Goal: Information Seeking & Learning: Get advice/opinions

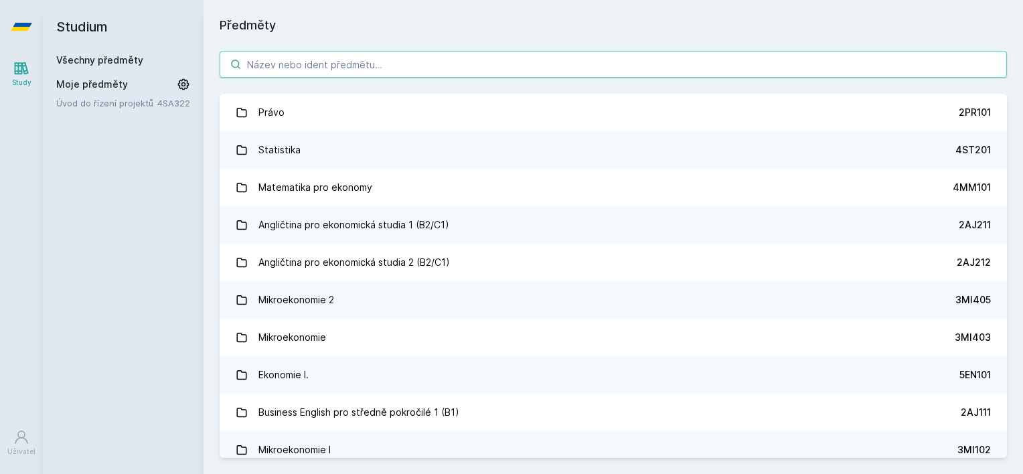
click at [369, 71] on input "search" at bounding box center [613, 64] width 787 height 27
paste input "22f502"
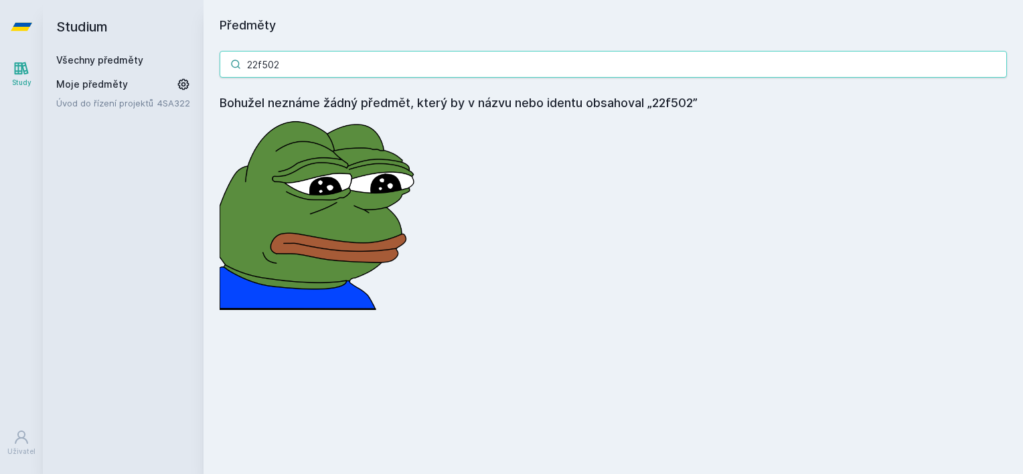
click at [265, 67] on input "22f502" at bounding box center [613, 64] width 787 height 27
click at [262, 64] on input "22f502" at bounding box center [613, 64] width 787 height 27
click at [264, 53] on input "22F502" at bounding box center [613, 64] width 787 height 27
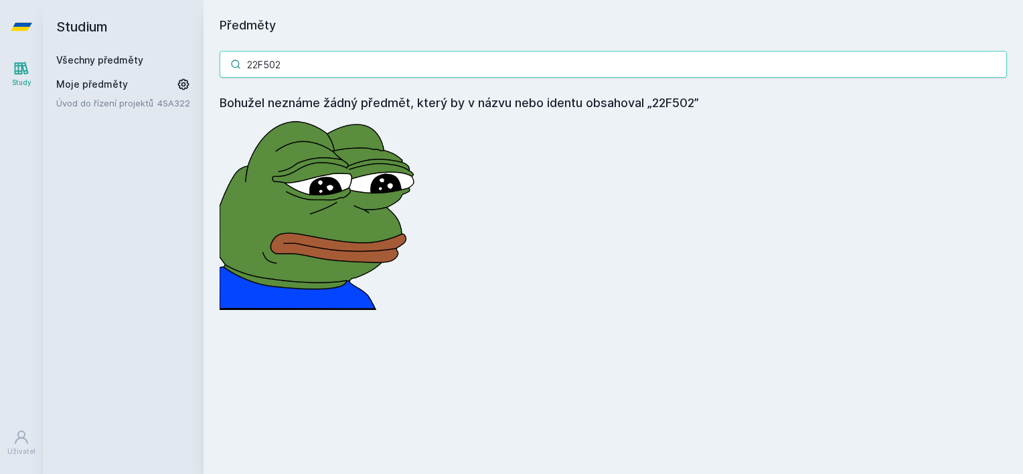
paste input "3PO544"
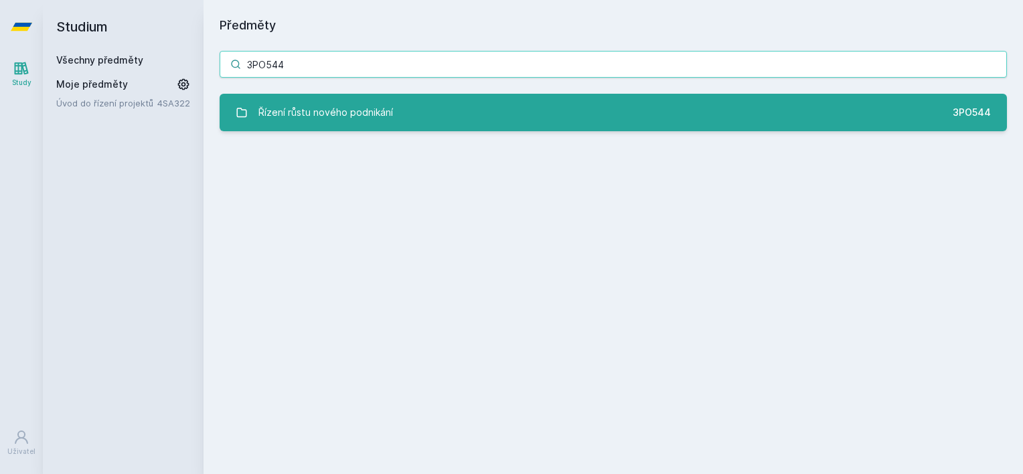
type input "3PO544"
click at [332, 112] on div "Řízení růstu nového podnikání" at bounding box center [325, 112] width 135 height 27
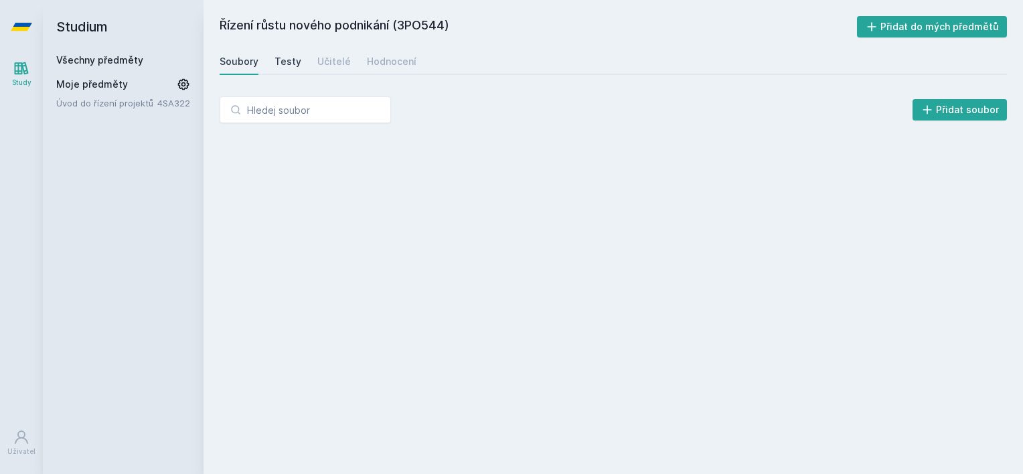
click at [294, 64] on div "Testy" at bounding box center [287, 61] width 27 height 13
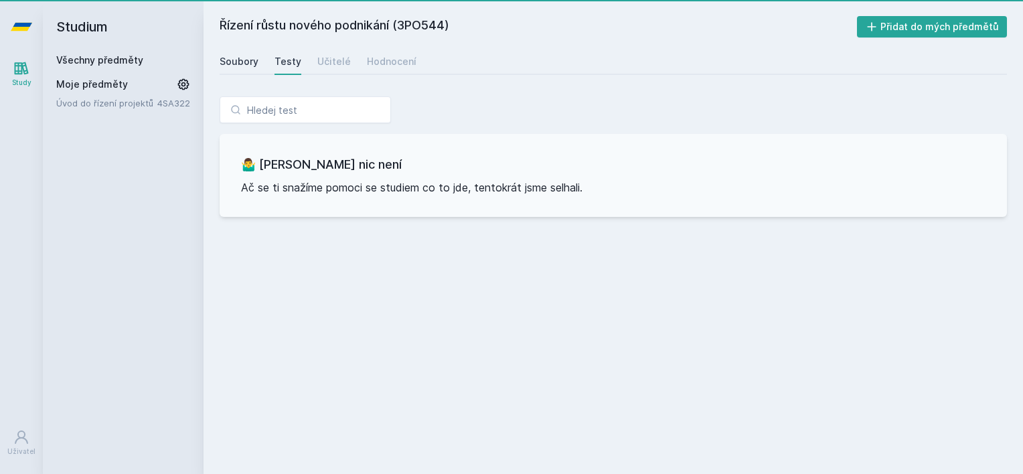
click at [240, 61] on div "Soubory" at bounding box center [239, 61] width 39 height 13
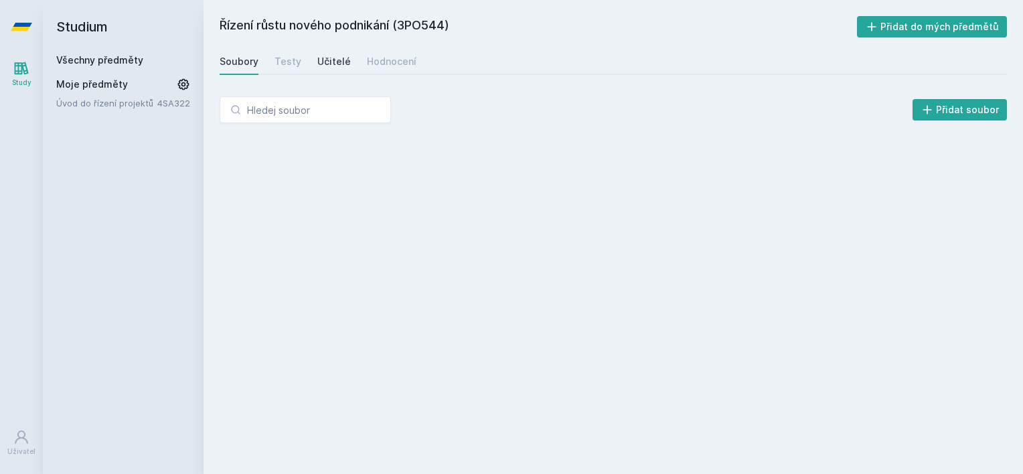
click at [324, 69] on link "Učitelé" at bounding box center [333, 61] width 33 height 27
click at [248, 64] on div "Soubory" at bounding box center [239, 61] width 39 height 13
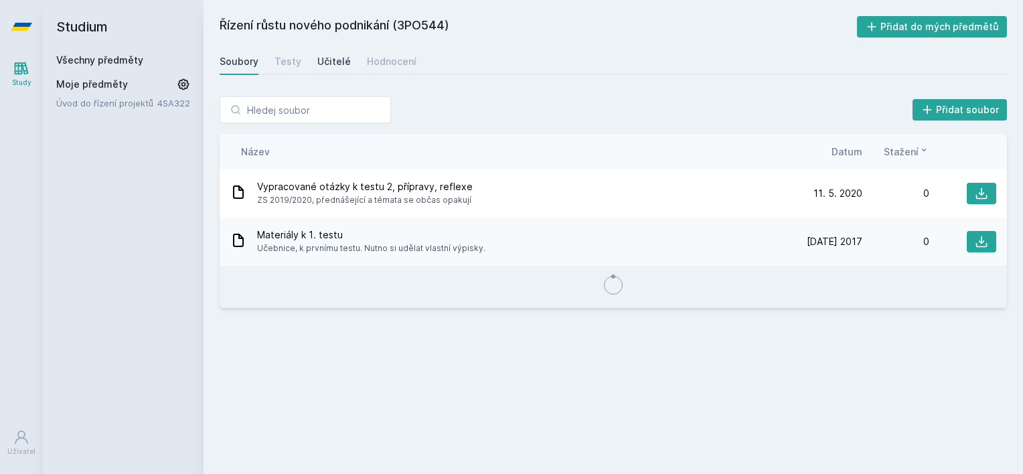
click at [321, 60] on div "Učitelé" at bounding box center [333, 61] width 33 height 13
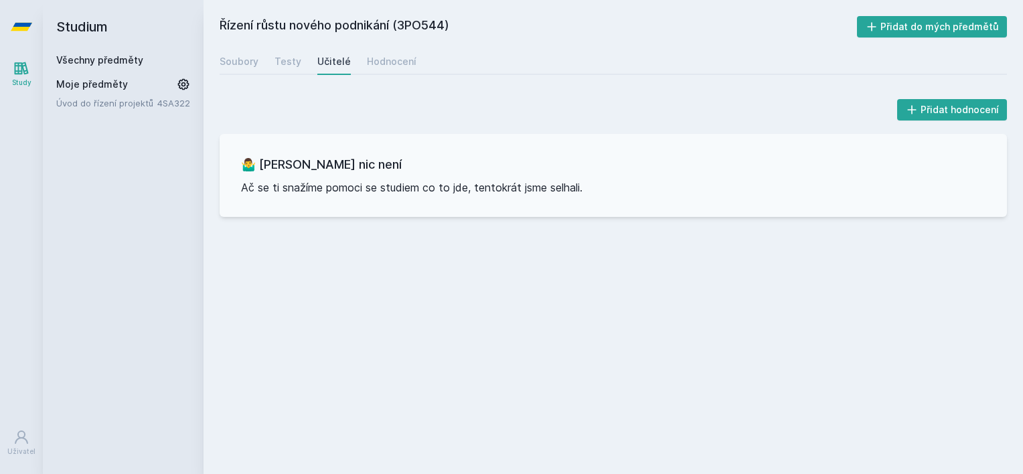
click at [388, 75] on div "Řízení růstu nového podnikání (3PO544) Přidat do mých předmětů [GEOGRAPHIC_DATA…" at bounding box center [613, 237] width 787 height 442
click at [394, 64] on div "Hodnocení" at bounding box center [392, 61] width 50 height 13
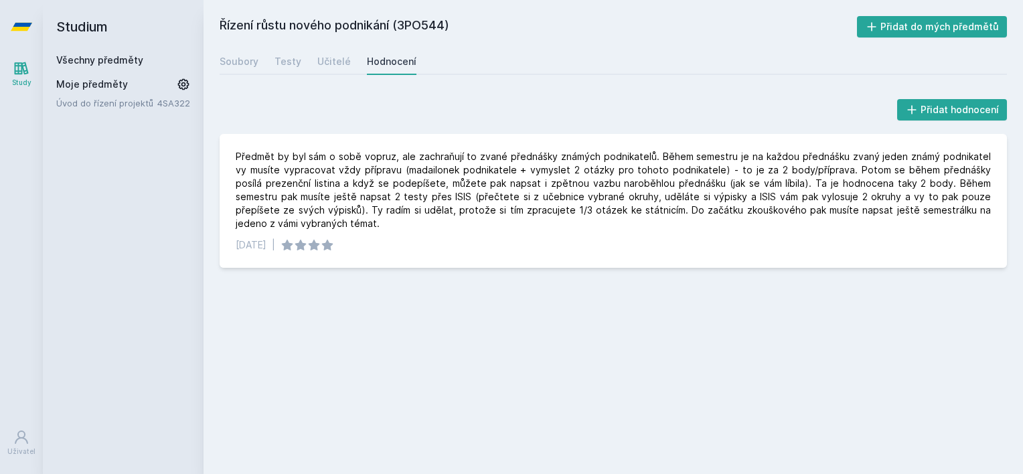
drag, startPoint x: 86, startPoint y: 58, endPoint x: 195, endPoint y: 73, distance: 110.2
click at [87, 58] on link "Všechny předměty" at bounding box center [99, 59] width 87 height 11
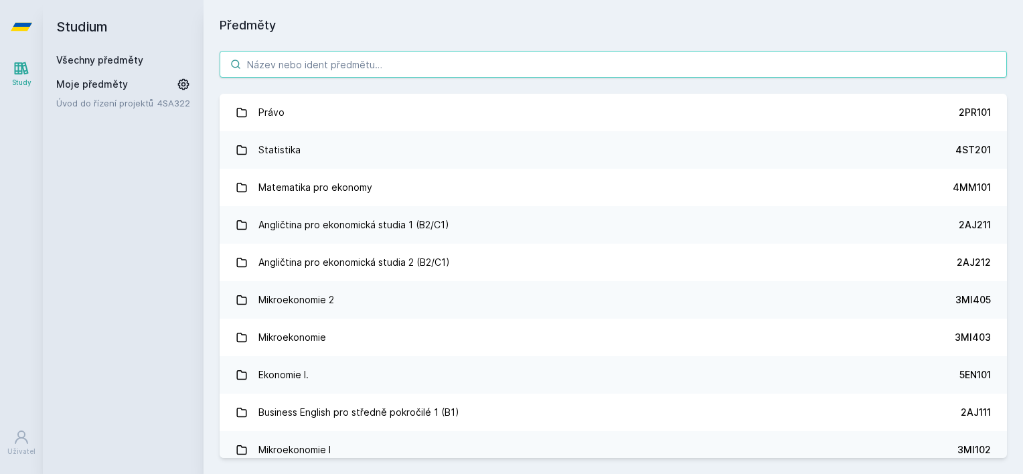
click at [333, 74] on input "search" at bounding box center [613, 64] width 787 height 27
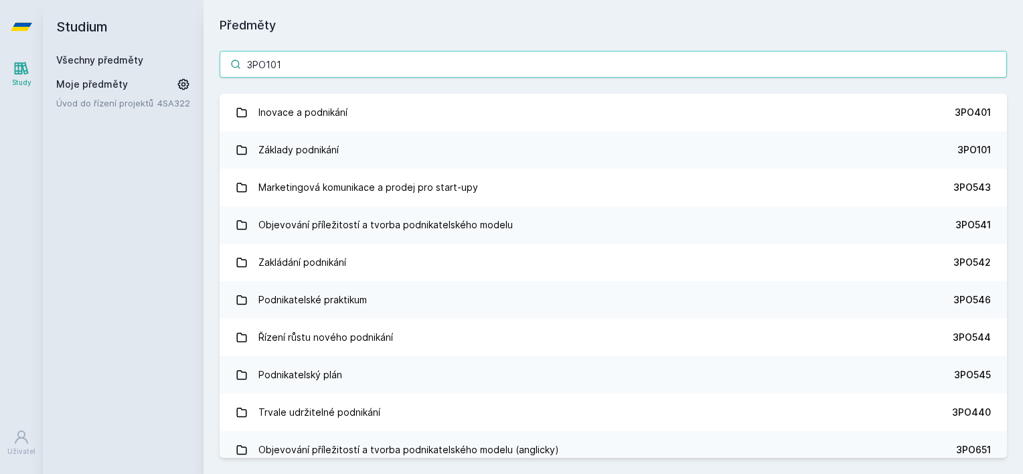
type input "3PO101"
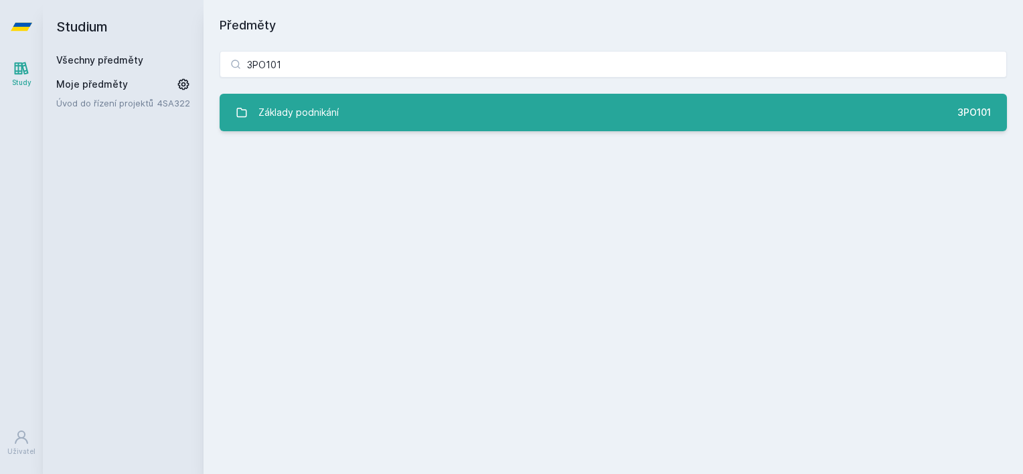
click at [337, 96] on link "Základy podnikání 3PO101" at bounding box center [613, 112] width 787 height 37
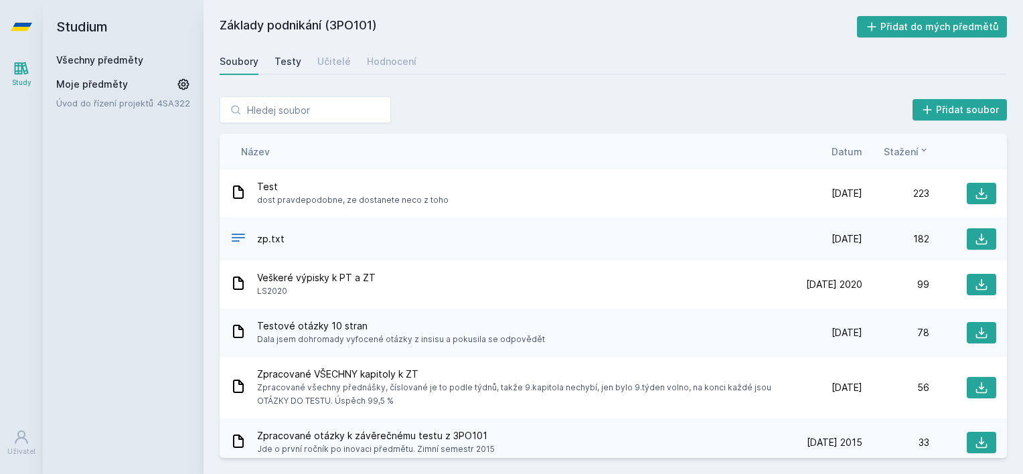
click at [278, 65] on div "Testy" at bounding box center [287, 61] width 27 height 13
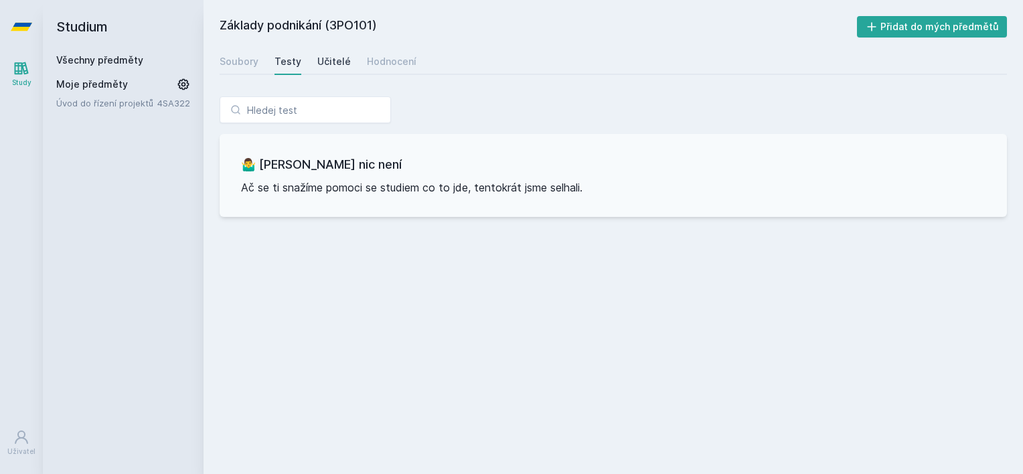
click at [319, 66] on div "Učitelé" at bounding box center [333, 61] width 33 height 13
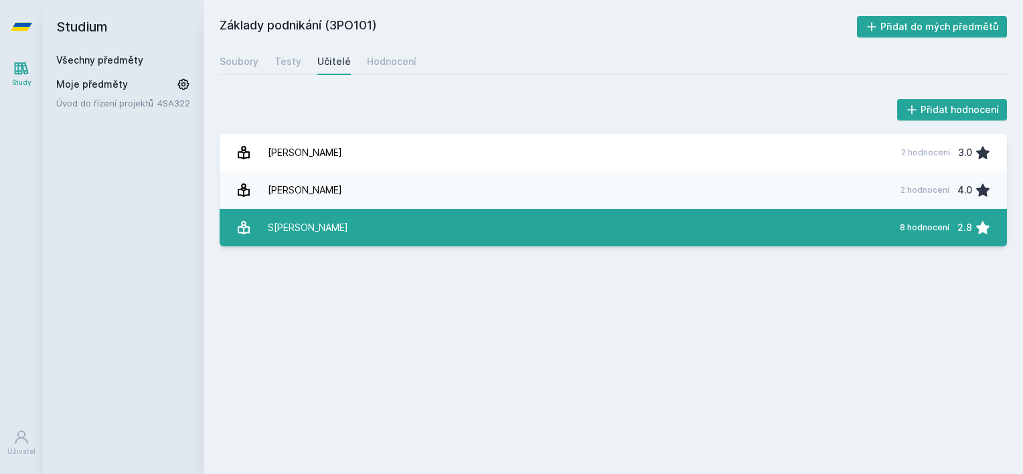
click at [391, 230] on link "[PERSON_NAME] 8 hodnocení 2.8" at bounding box center [613, 227] width 787 height 37
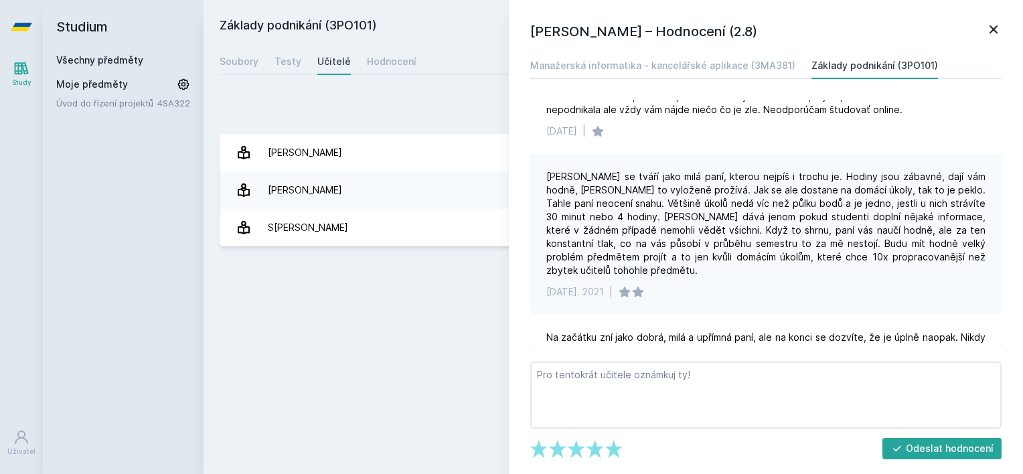
scroll to position [469, 0]
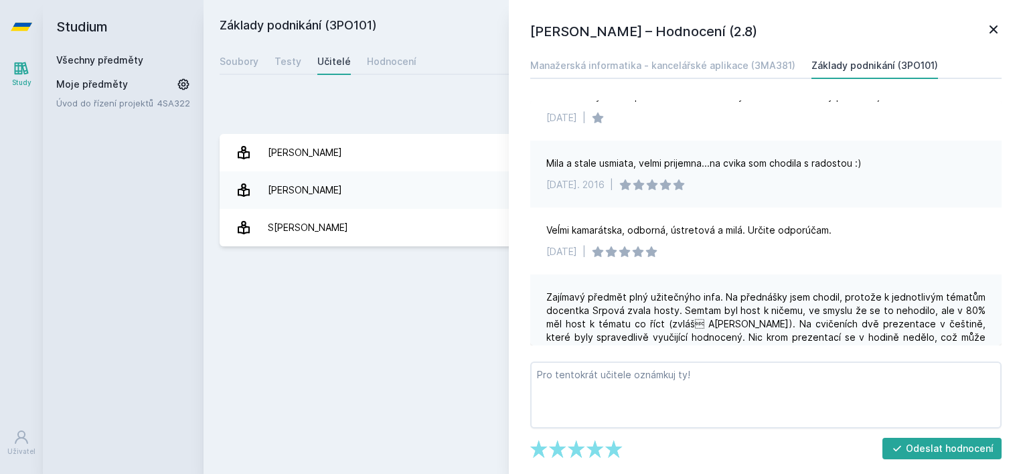
click at [995, 31] on icon at bounding box center [993, 29] width 8 height 8
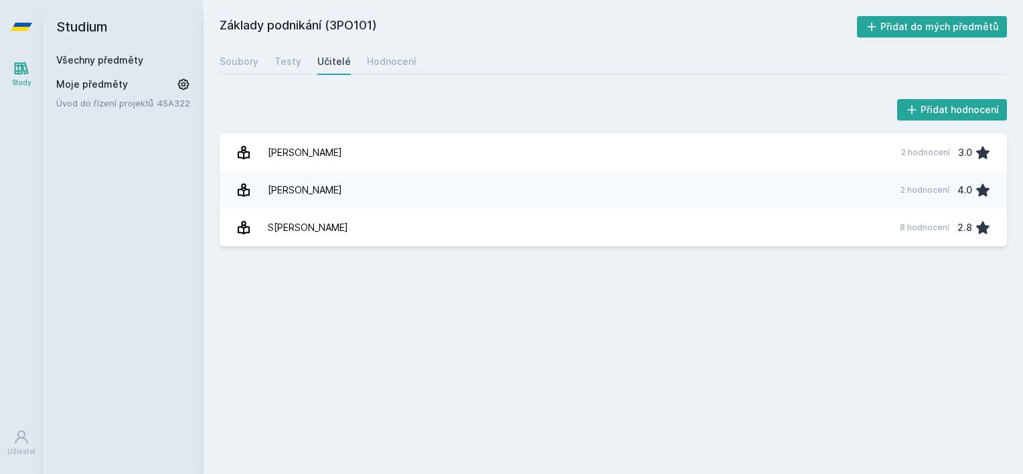
click at [85, 66] on div "Všechny předměty" at bounding box center [123, 60] width 134 height 13
click at [120, 54] on link "Všechny předměty" at bounding box center [99, 59] width 87 height 11
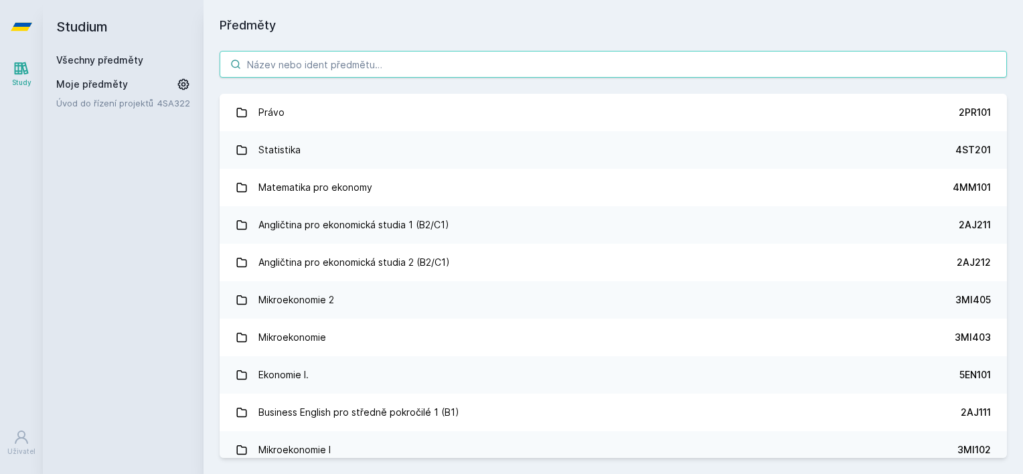
click at [309, 68] on input "search" at bounding box center [613, 64] width 787 height 27
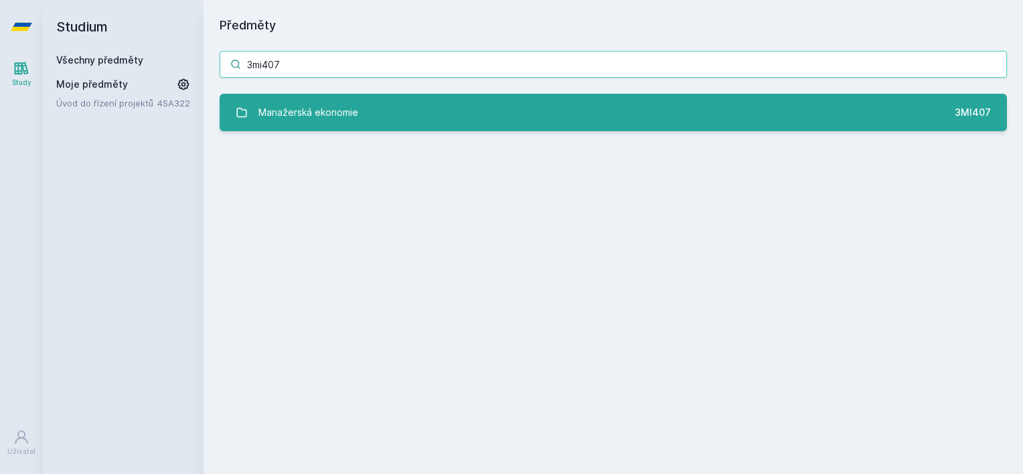
type input "3mi407"
click at [280, 129] on link "Manažerská ekonomie 3MI407" at bounding box center [613, 112] width 787 height 37
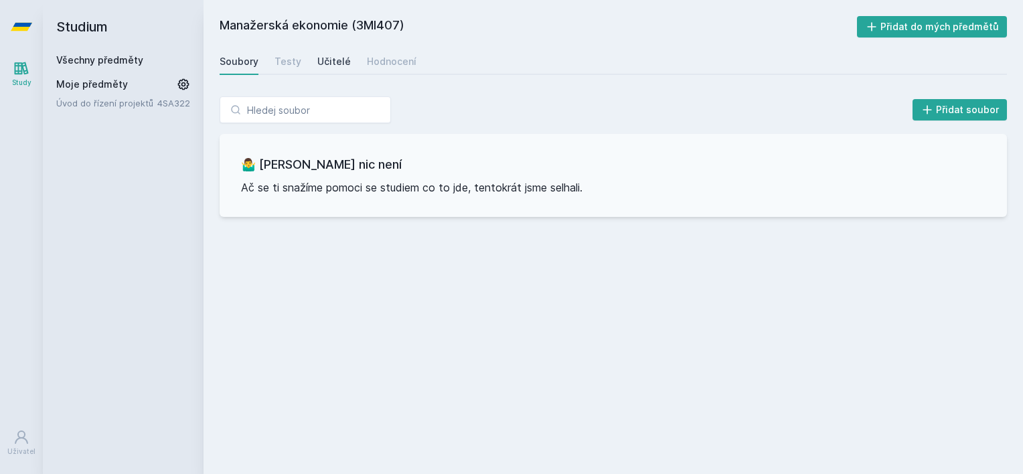
click at [323, 59] on div "Učitelé" at bounding box center [333, 61] width 33 height 13
click at [320, 55] on div "Učitelé" at bounding box center [333, 61] width 33 height 13
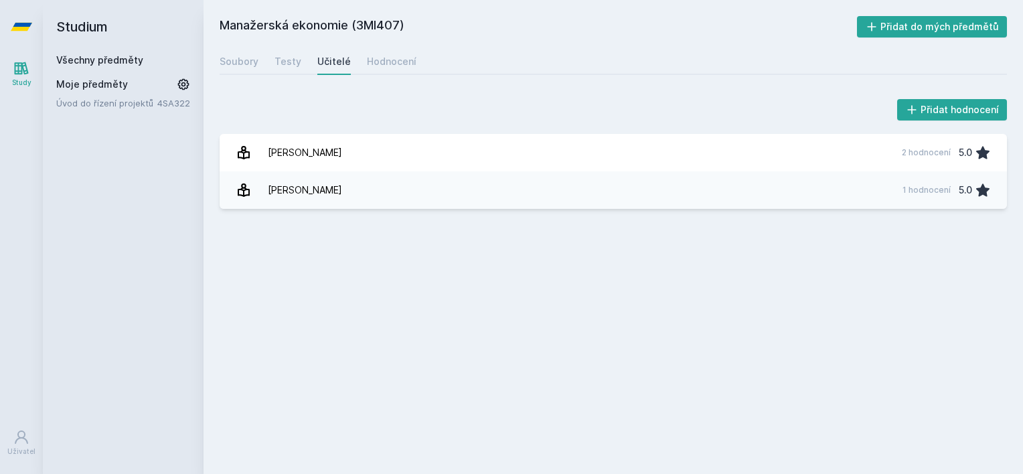
click at [128, 63] on link "Všechny předměty" at bounding box center [99, 59] width 87 height 11
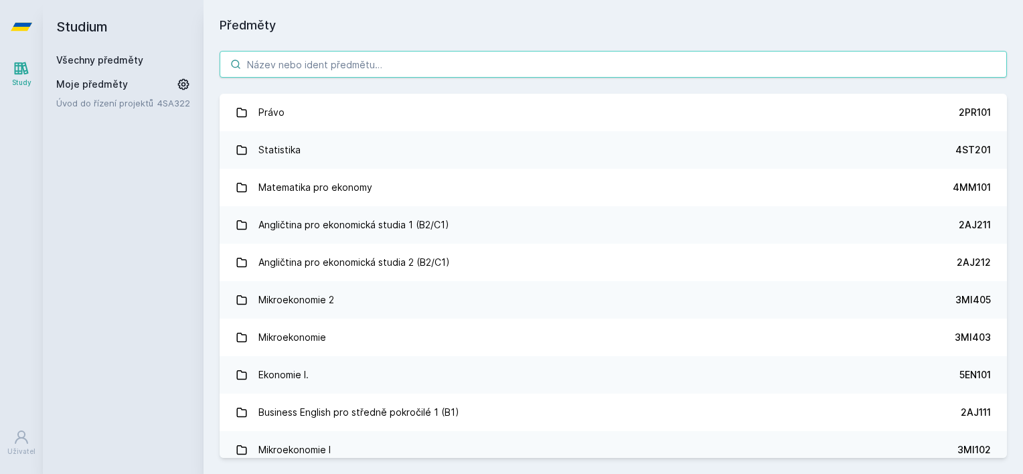
click at [358, 59] on input "search" at bounding box center [613, 64] width 787 height 27
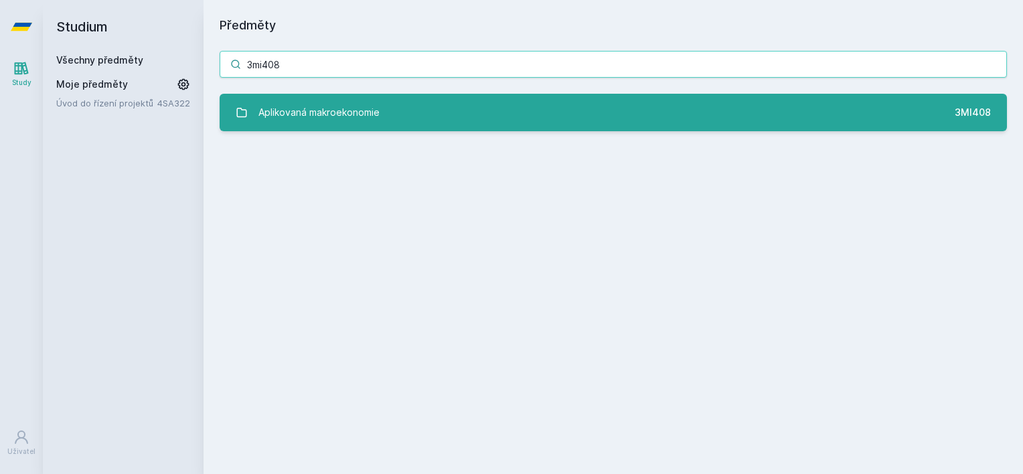
type input "3mi408"
click at [404, 100] on link "Aplikovaná makroekonomie 3MI408" at bounding box center [613, 112] width 787 height 37
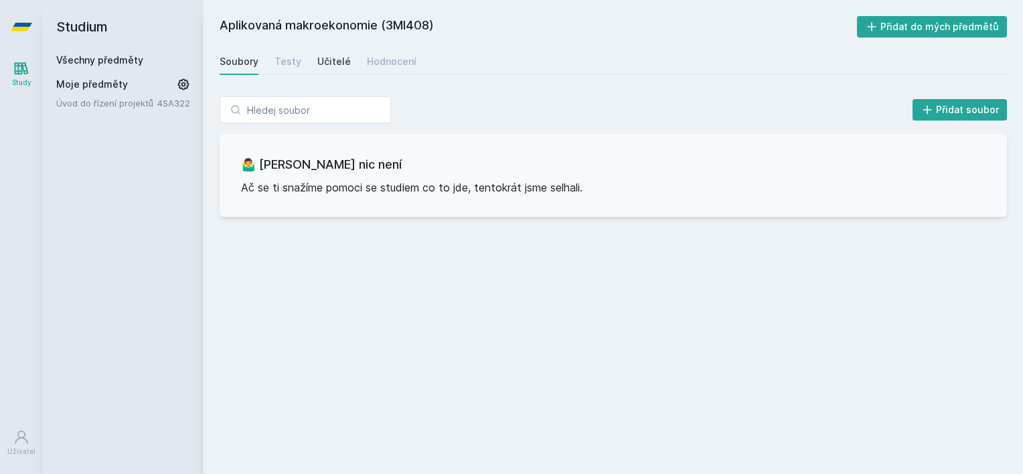
click at [322, 59] on div "Učitelé" at bounding box center [333, 61] width 33 height 13
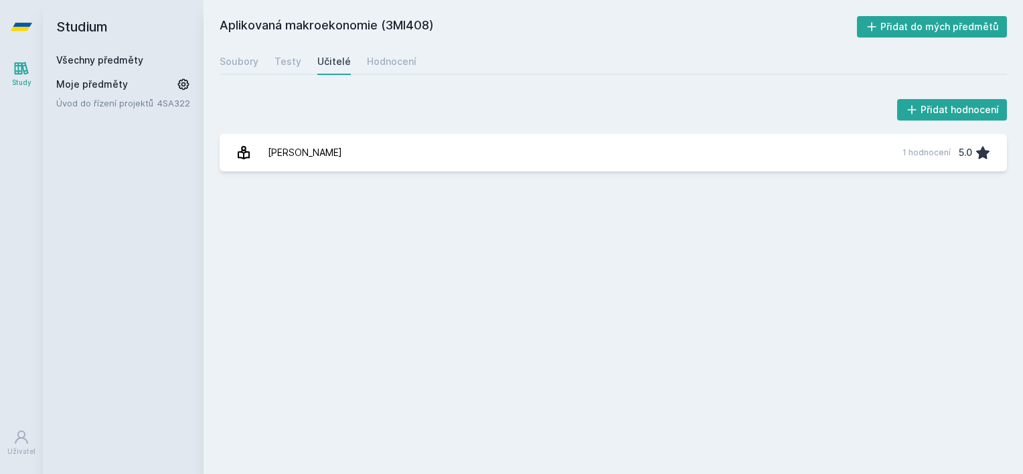
click at [100, 54] on link "Všechny předměty" at bounding box center [99, 59] width 87 height 11
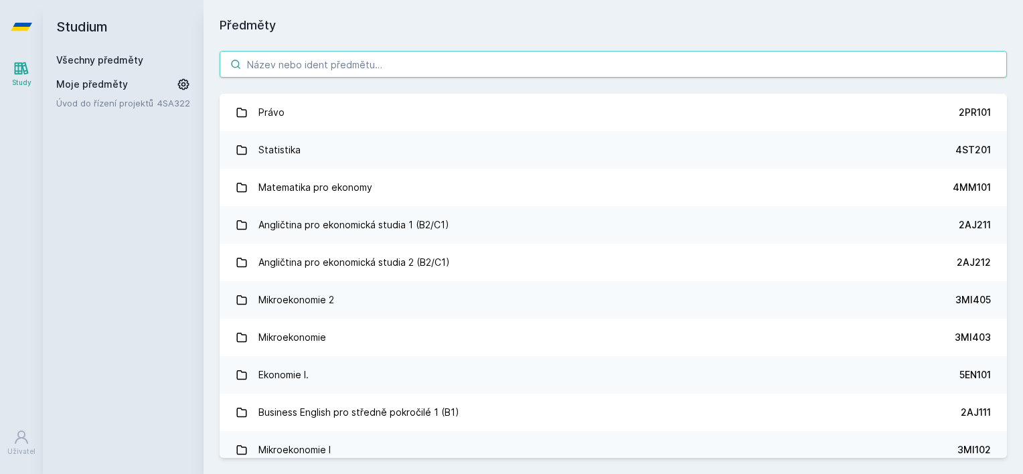
click at [282, 68] on input "search" at bounding box center [613, 64] width 787 height 27
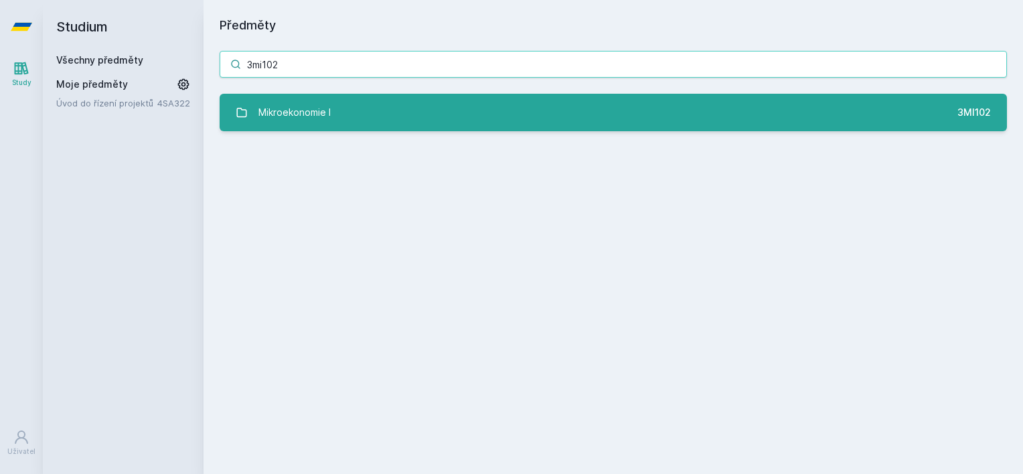
type input "3mi102"
click at [269, 112] on div "Mikroekonomie I" at bounding box center [294, 112] width 72 height 27
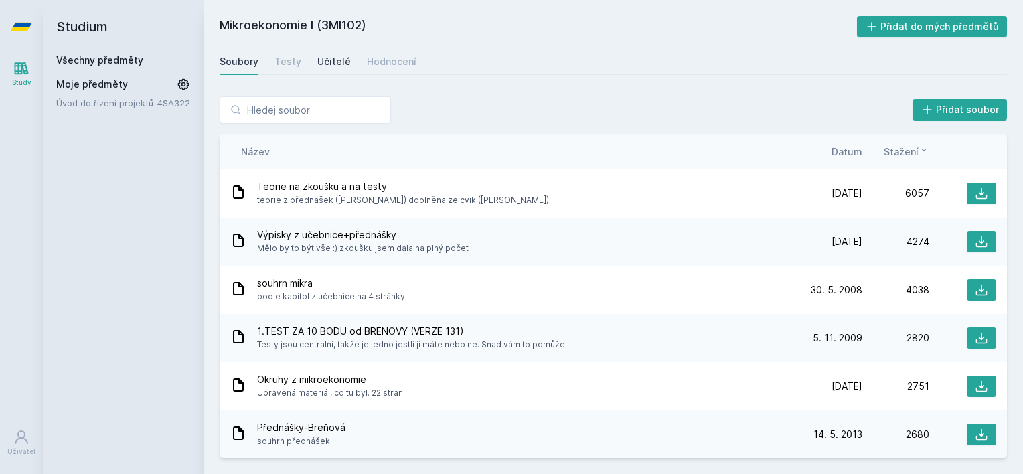
click at [328, 68] on div "Učitelé" at bounding box center [333, 61] width 33 height 13
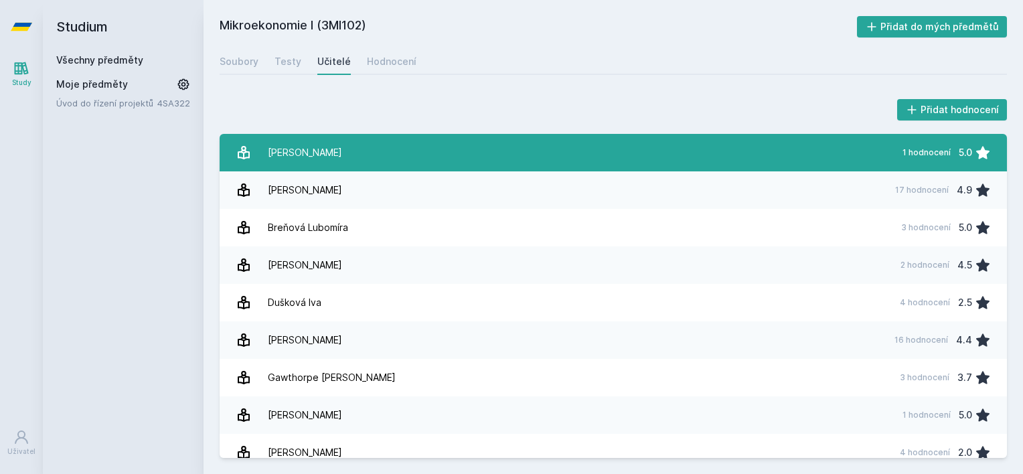
click at [363, 157] on link "[PERSON_NAME] 1 hodnocení 5.0" at bounding box center [613, 152] width 787 height 37
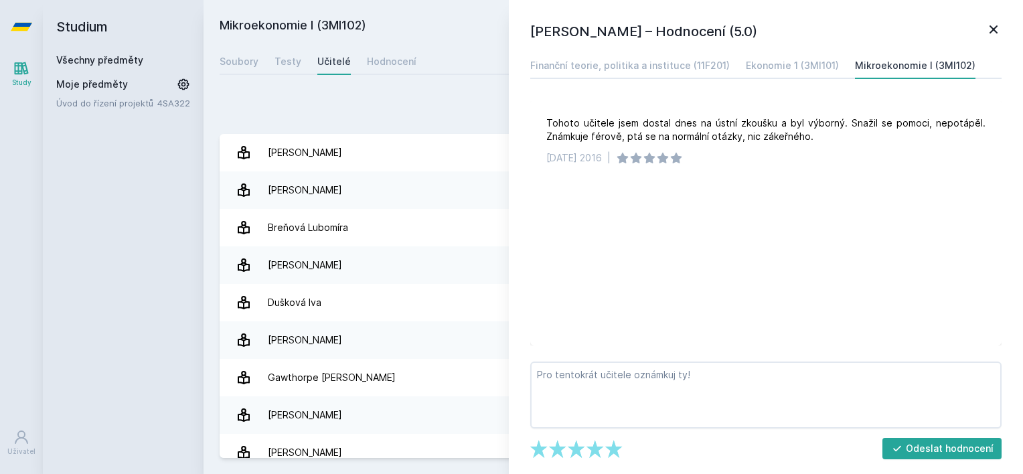
click at [999, 32] on icon at bounding box center [993, 29] width 16 height 16
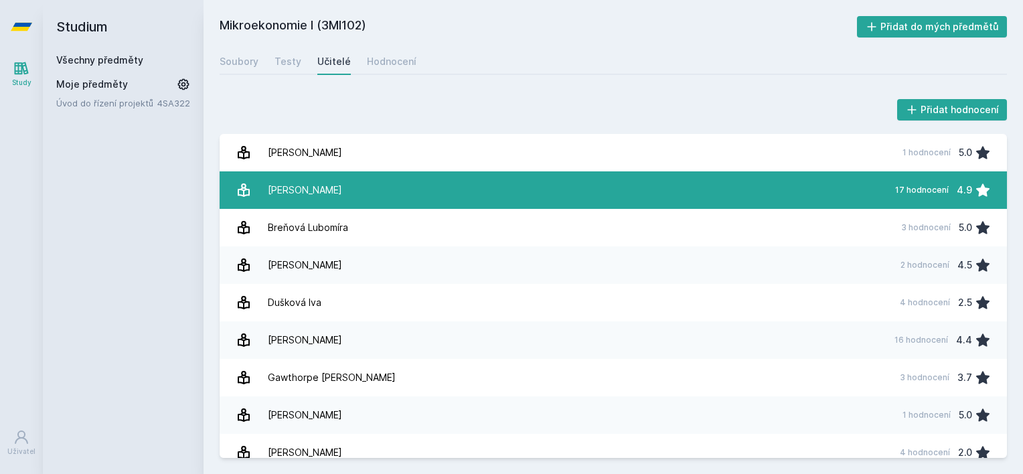
click at [622, 178] on link "[PERSON_NAME] 17 hodnocení 4.9" at bounding box center [613, 189] width 787 height 37
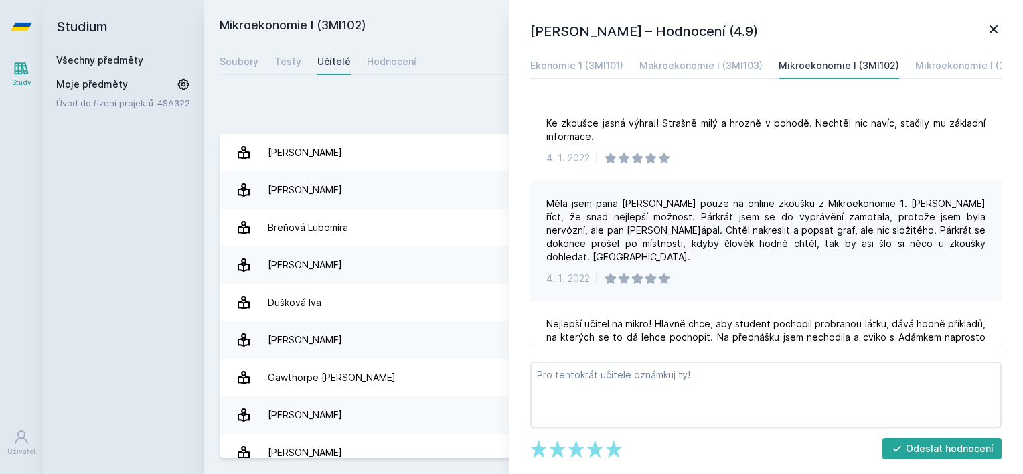
click at [994, 29] on icon at bounding box center [993, 29] width 8 height 8
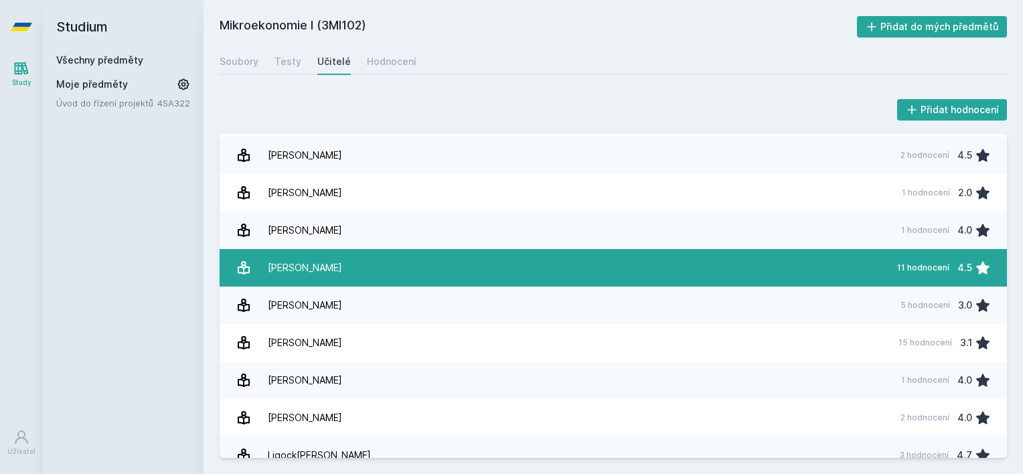
scroll to position [402, 0]
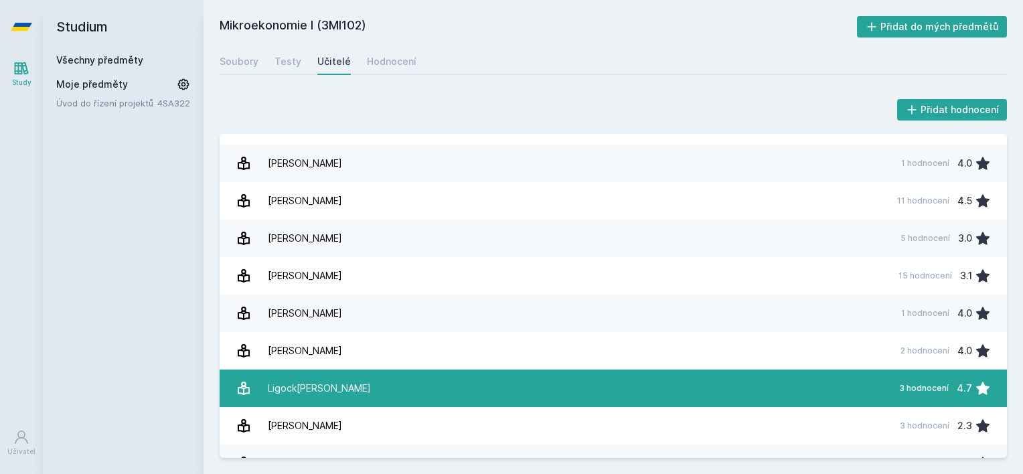
click at [318, 377] on div "Ligock[PERSON_NAME]" at bounding box center [319, 388] width 103 height 27
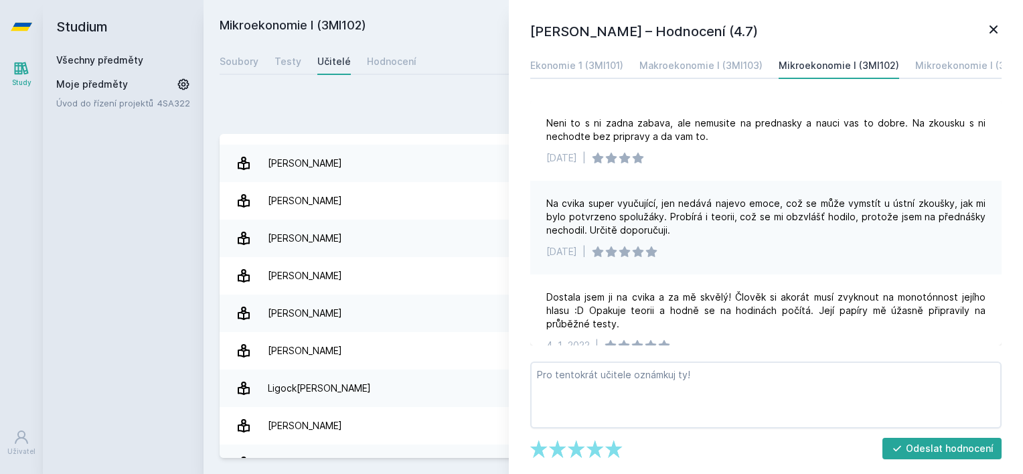
scroll to position [21, 0]
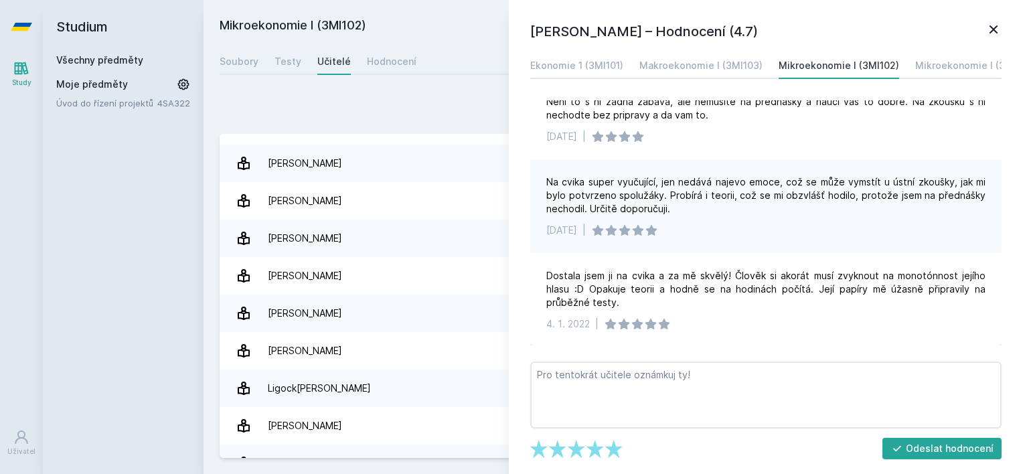
click at [989, 26] on icon at bounding box center [993, 29] width 8 height 8
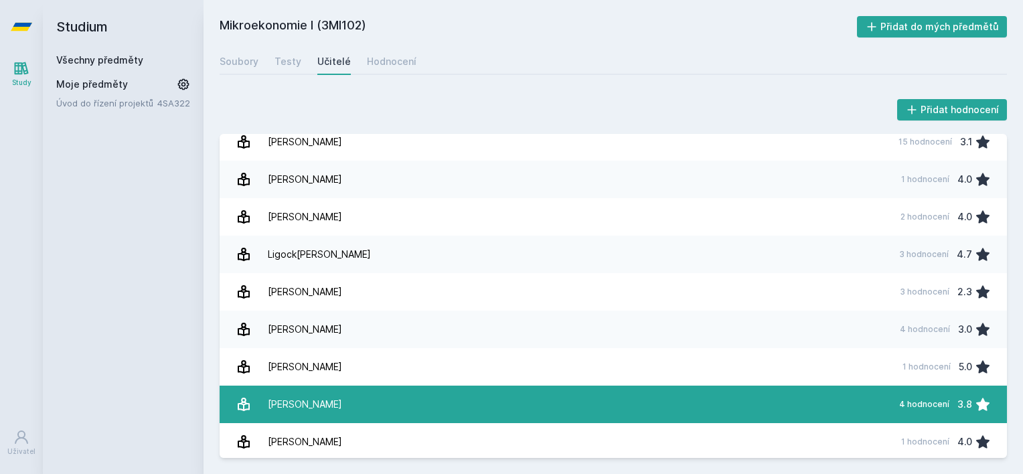
scroll to position [602, 0]
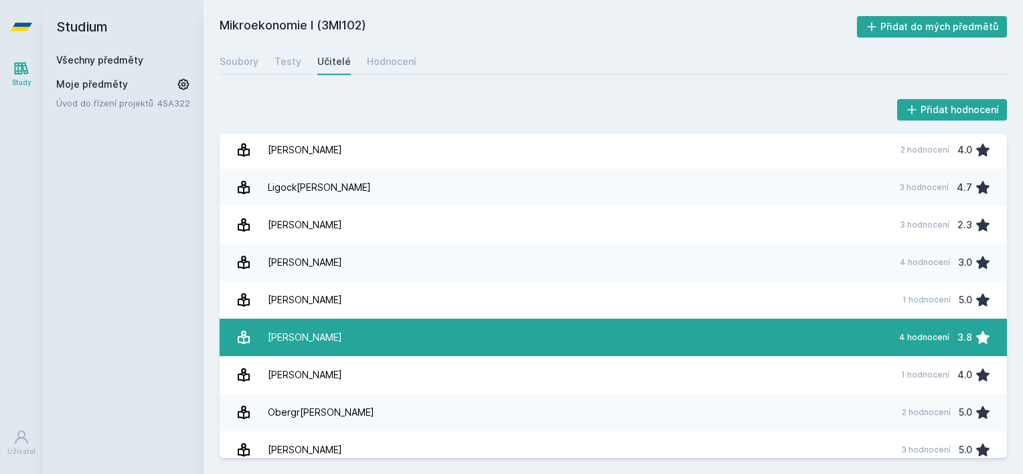
click at [380, 343] on link "Ne[PERSON_NAME] 4 hodnocení 3.8" at bounding box center [613, 337] width 787 height 37
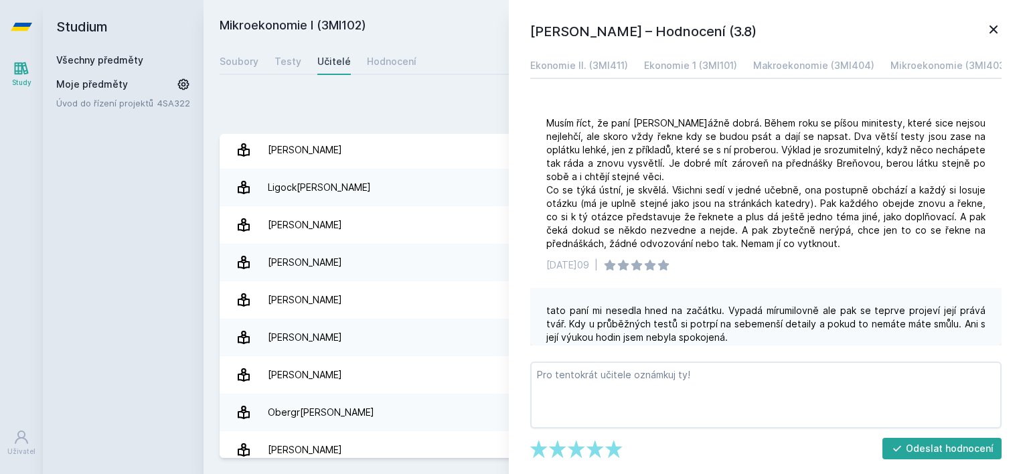
click at [992, 29] on icon at bounding box center [993, 29] width 8 height 8
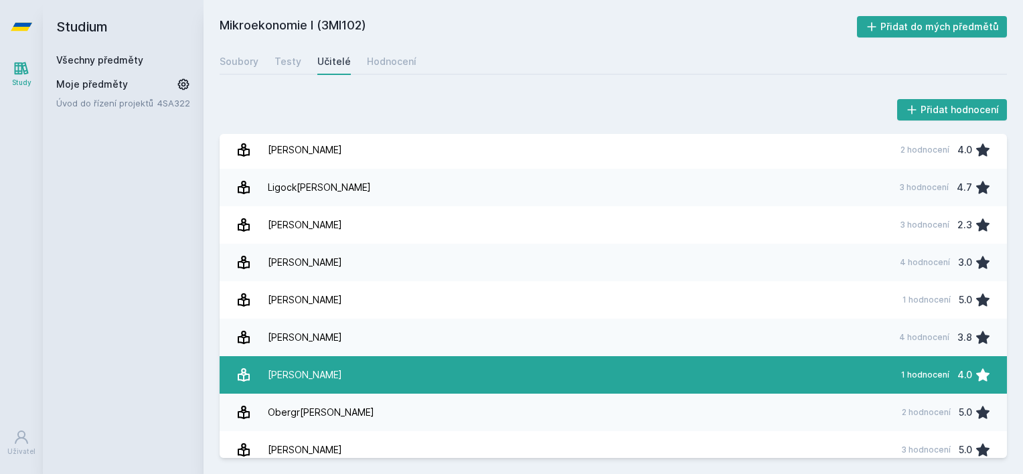
scroll to position [736, 0]
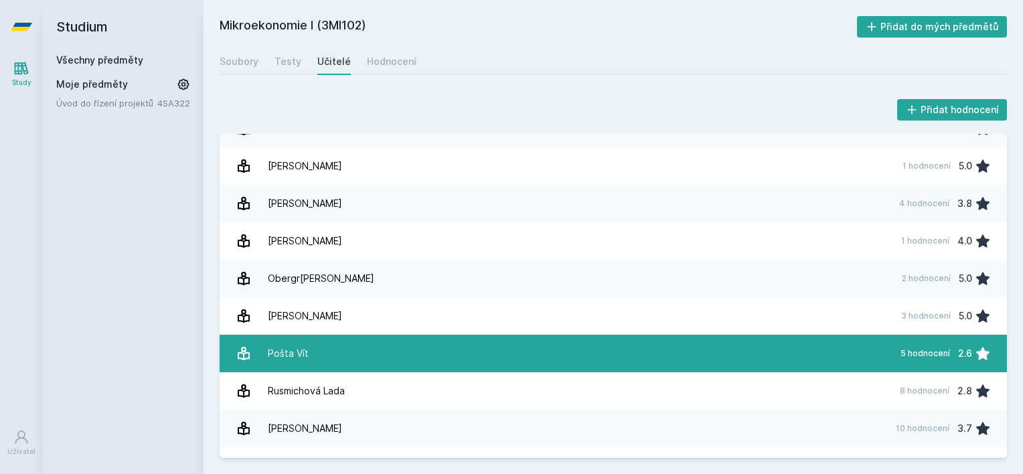
click at [400, 366] on link "Pošta Vít 5 hodnocení 2.6" at bounding box center [613, 353] width 787 height 37
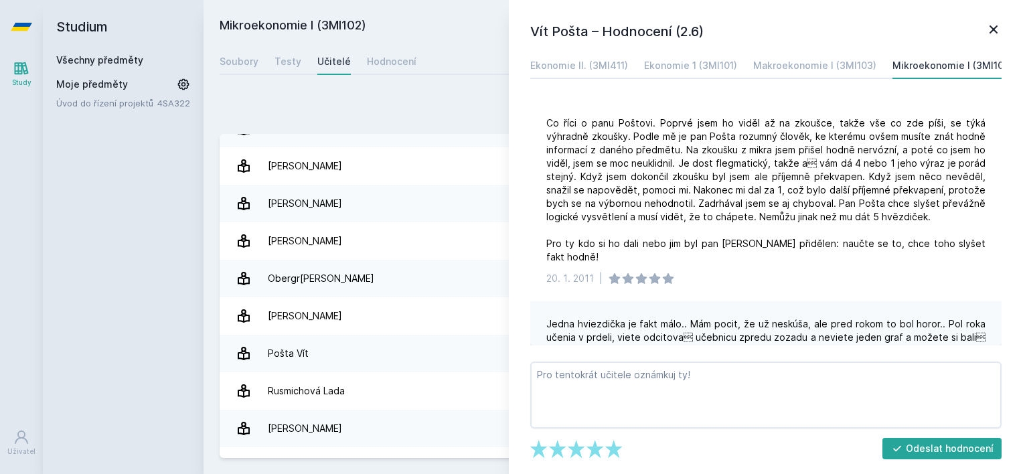
click at [983, 27] on h1 "Vít Pošta – Hodnocení (2.6)" at bounding box center [757, 31] width 455 height 20
click at [993, 29] on icon at bounding box center [993, 29] width 8 height 8
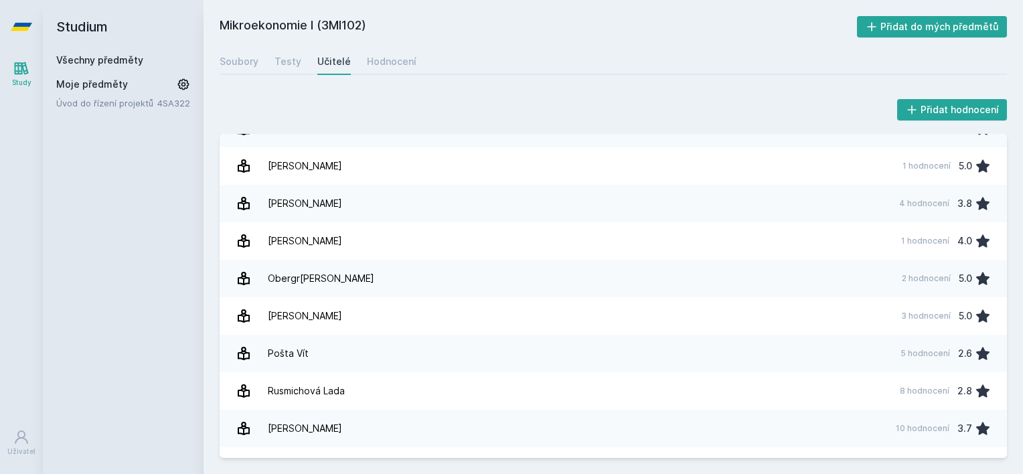
click at [103, 52] on h2 "Studium" at bounding box center [123, 27] width 134 height 54
click at [104, 54] on link "Všechny předměty" at bounding box center [99, 59] width 87 height 11
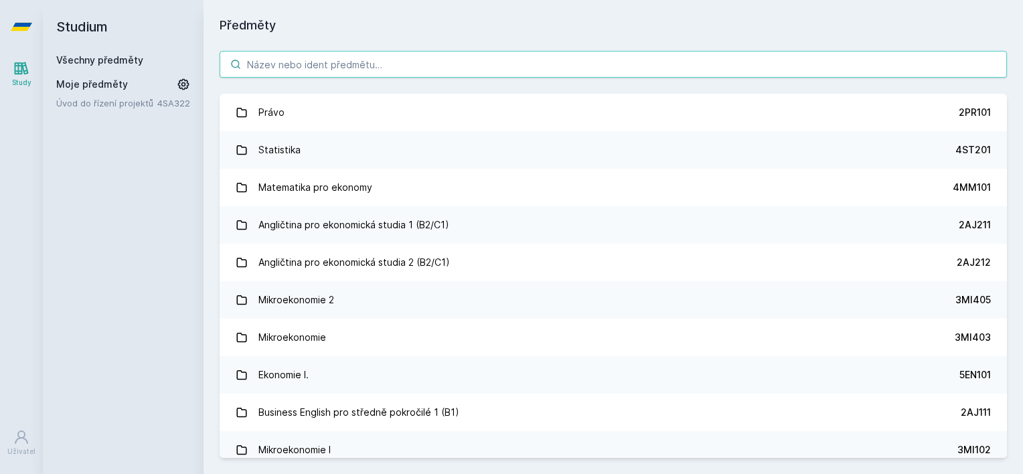
click at [344, 64] on input "search" at bounding box center [613, 64] width 787 height 27
paste input "2MO401"
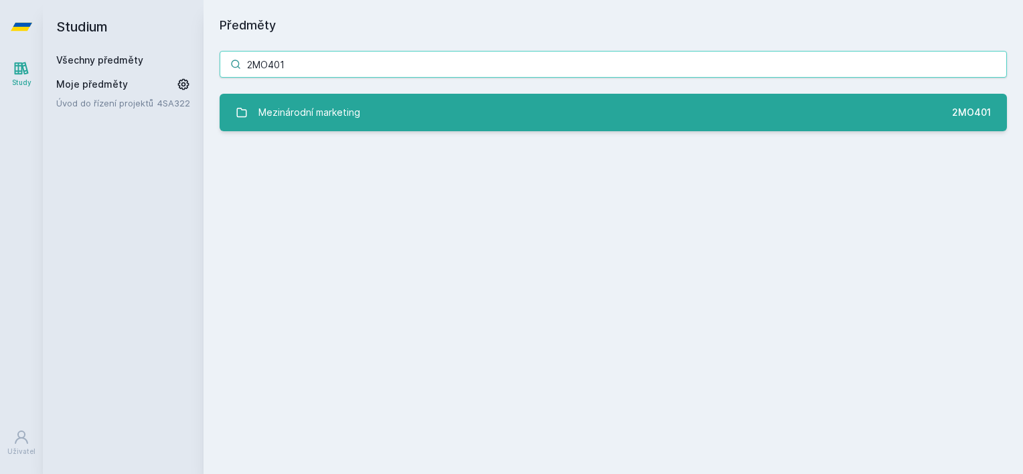
type input "2MO401"
click at [318, 112] on div "Mezinárodní marketing" at bounding box center [309, 112] width 102 height 27
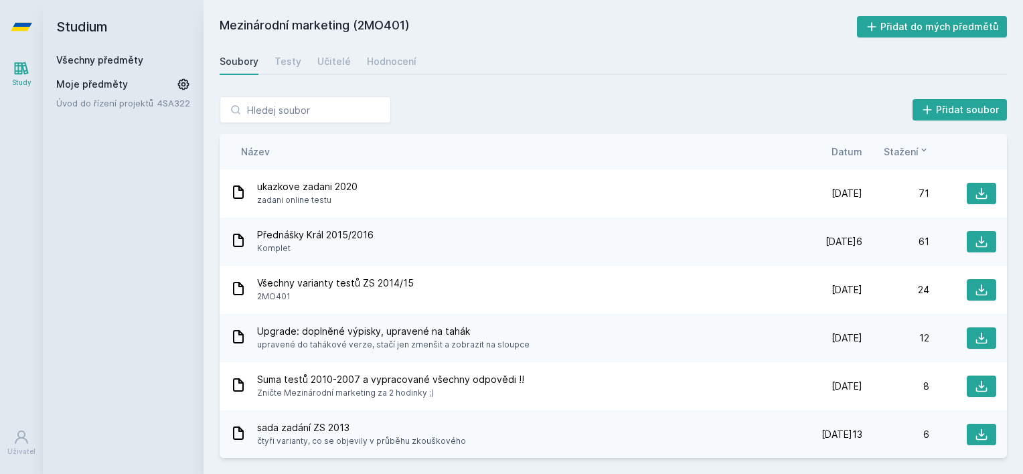
click at [843, 150] on span "Datum" at bounding box center [846, 152] width 31 height 14
click at [844, 149] on span "Datum" at bounding box center [836, 152] width 31 height 14
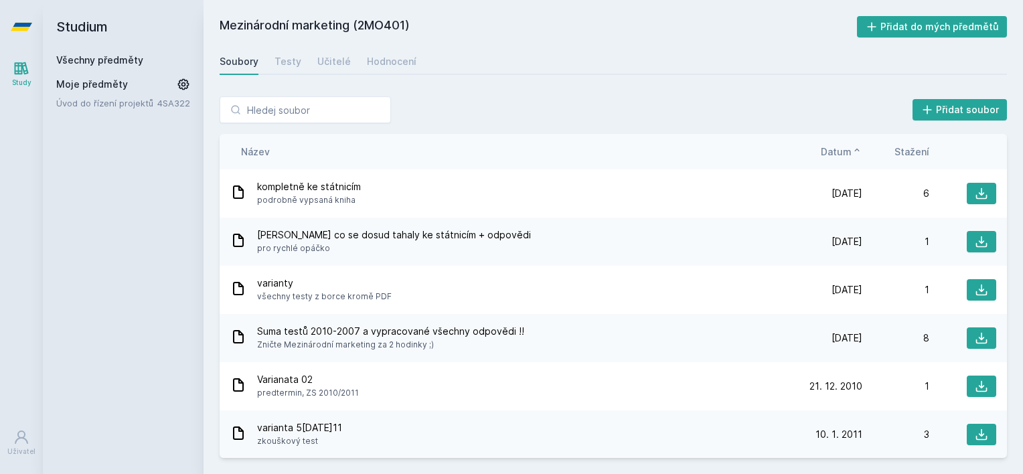
click at [841, 146] on span "Datum" at bounding box center [836, 152] width 31 height 14
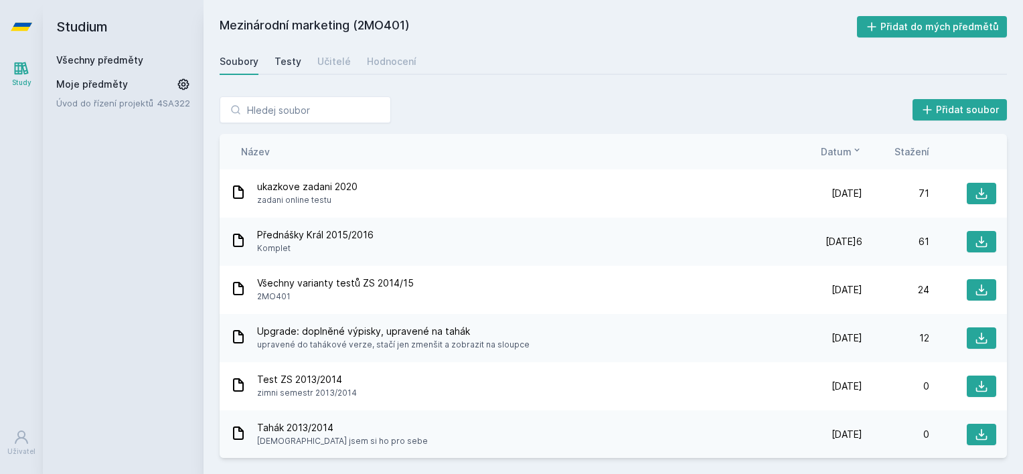
click at [288, 55] on div "Testy" at bounding box center [287, 61] width 27 height 13
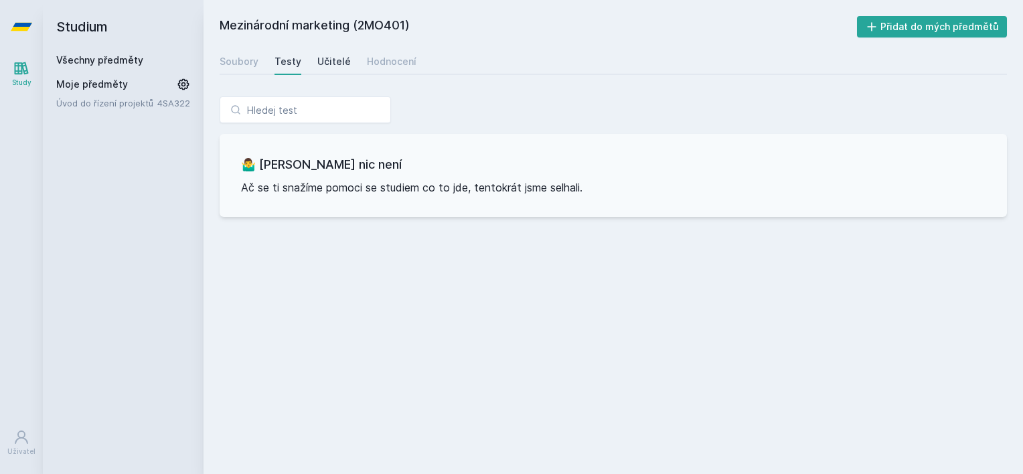
click at [341, 66] on div "Učitelé" at bounding box center [333, 61] width 33 height 13
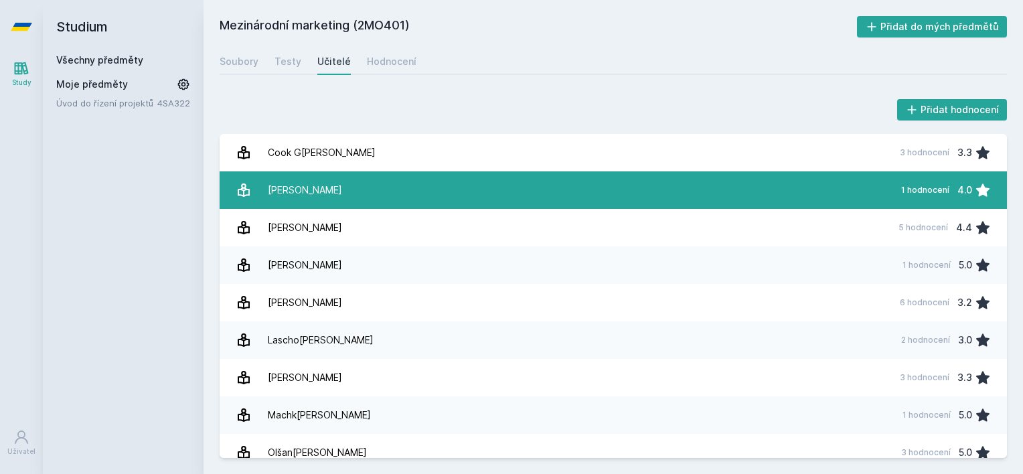
scroll to position [88, 0]
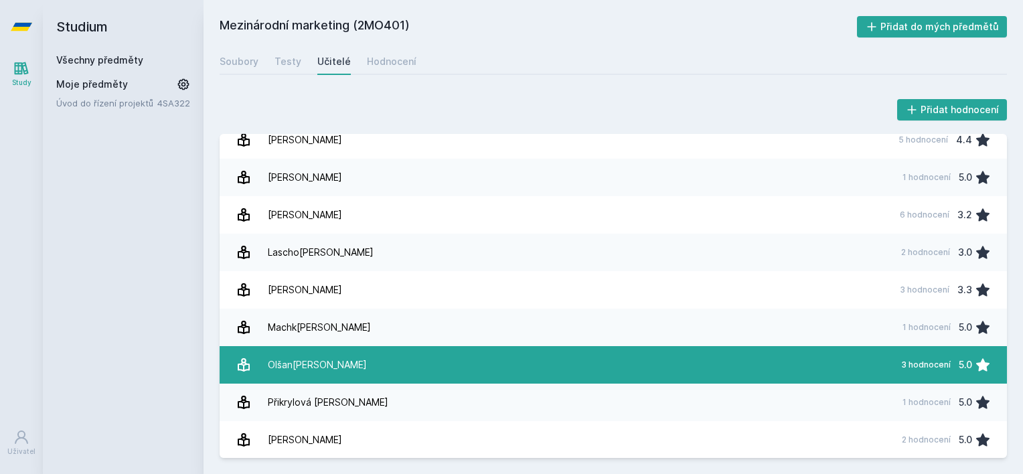
click at [391, 353] on link "Ol[PERSON_NAME] 3 hodnocení 5.0" at bounding box center [613, 364] width 787 height 37
